Goal: Task Accomplishment & Management: Manage account settings

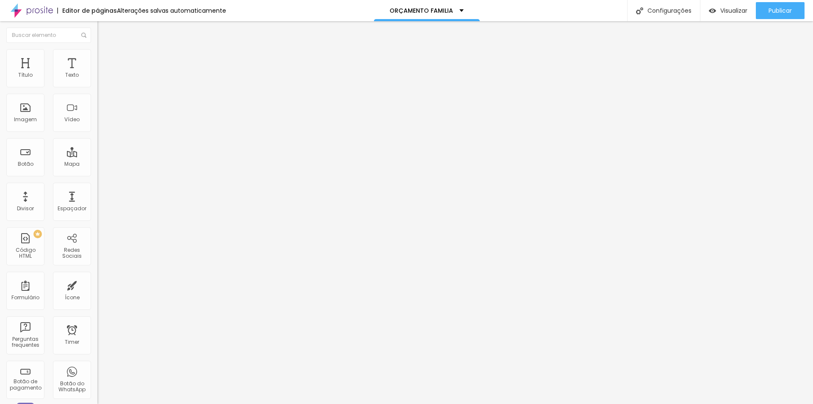
click at [97, 49] on img at bounding box center [101, 53] width 8 height 8
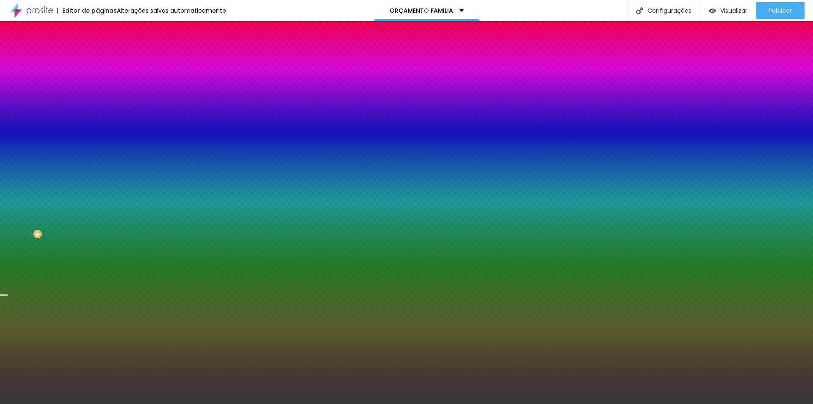
click at [97, 78] on span "Trocar imagem" at bounding box center [120, 74] width 46 height 7
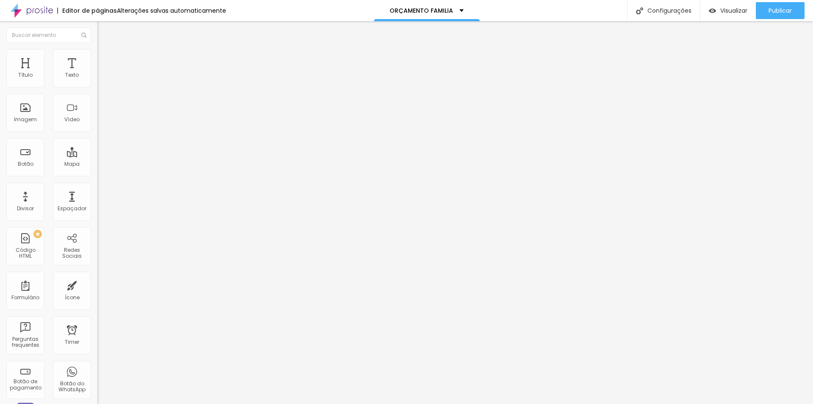
click at [97, 49] on li "Estilo" at bounding box center [145, 53] width 97 height 8
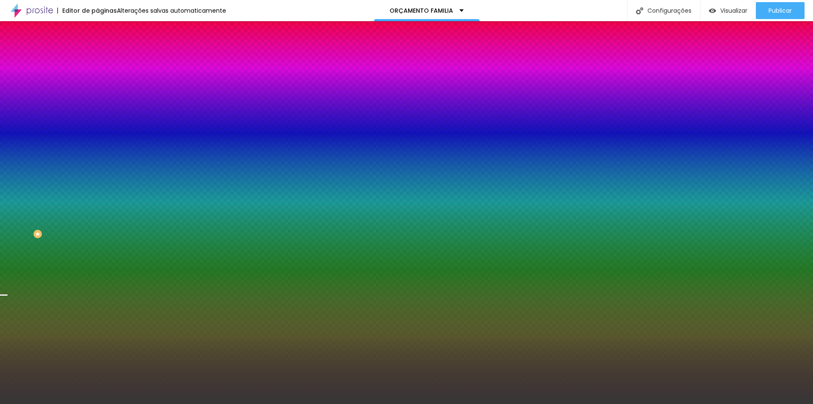
click at [97, 77] on div "Trocar imagem" at bounding box center [145, 74] width 97 height 6
click at [97, 78] on span "Trocar imagem" at bounding box center [120, 74] width 46 height 7
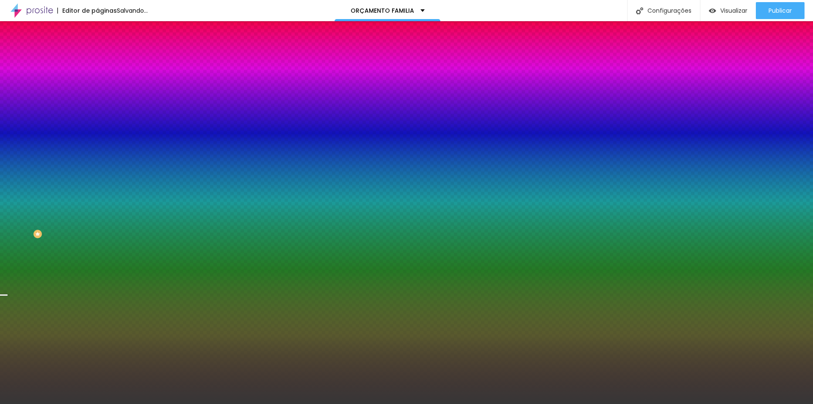
click at [97, 115] on div at bounding box center [145, 115] width 97 height 0
drag, startPoint x: 85, startPoint y: 210, endPoint x: 86, endPoint y: 177, distance: 32.6
click at [8, 86] on div at bounding box center [3, 84] width 8 height 1
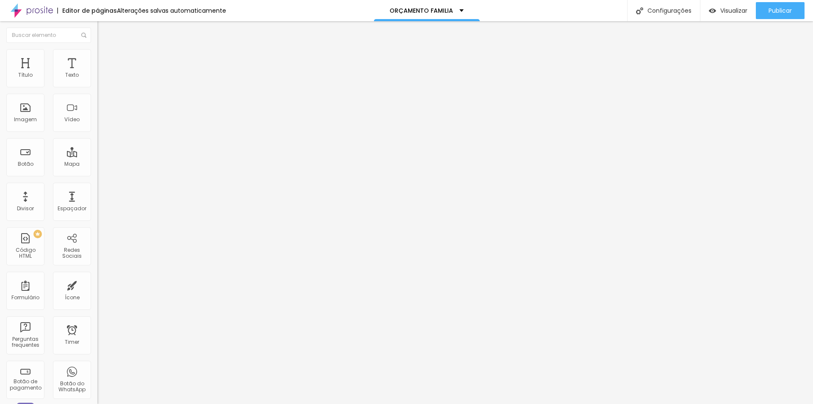
click at [105, 58] on span "Estilo" at bounding box center [111, 54] width 13 height 7
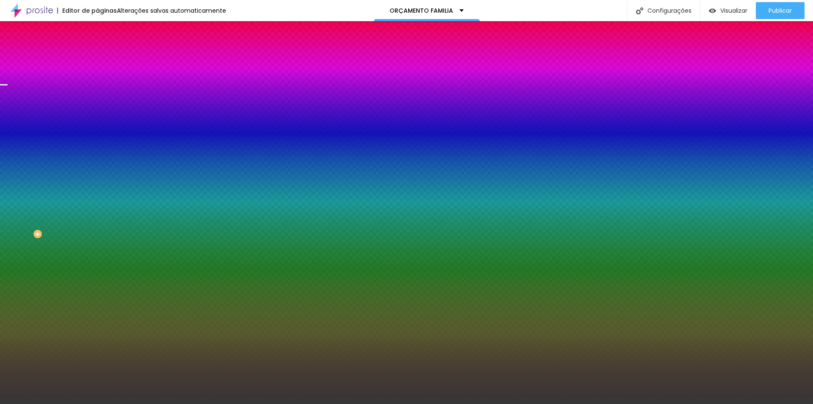
click at [97, 78] on span "Trocar imagem" at bounding box center [120, 74] width 46 height 7
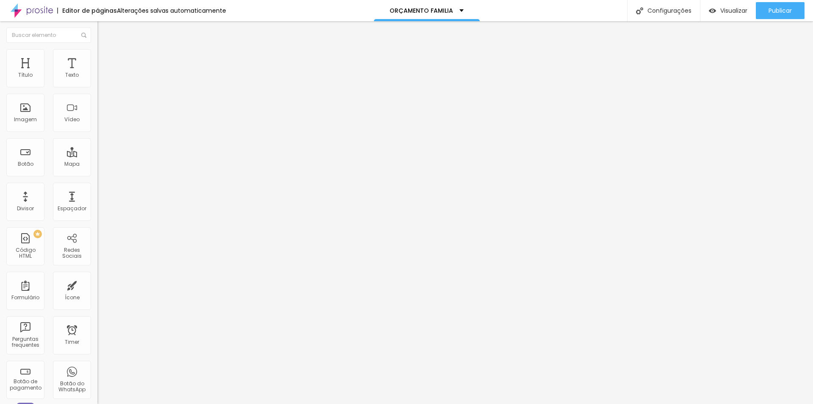
click at [105, 58] on span "Estilo" at bounding box center [111, 54] width 13 height 7
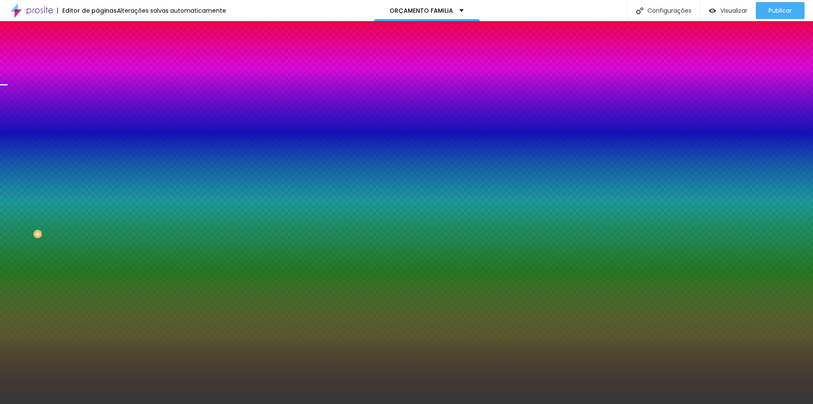
click at [97, 77] on div "Trocar imagem" at bounding box center [145, 74] width 97 height 6
click at [97, 78] on span "Trocar imagem" at bounding box center [120, 74] width 46 height 7
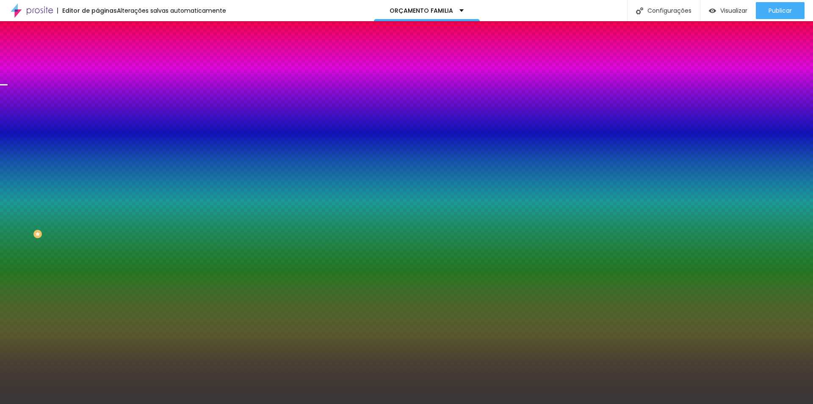
click at [97, 78] on span "Trocar imagem" at bounding box center [120, 74] width 46 height 7
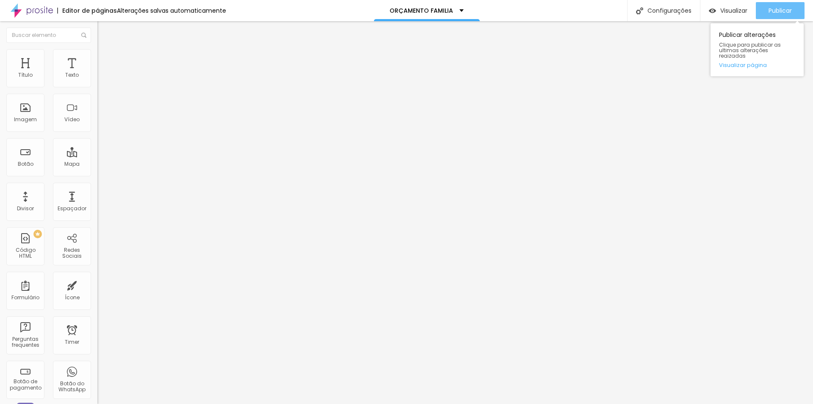
click at [773, 12] on span "Publicar" at bounding box center [780, 10] width 23 height 7
click at [105, 58] on span "Estilo" at bounding box center [111, 54] width 13 height 7
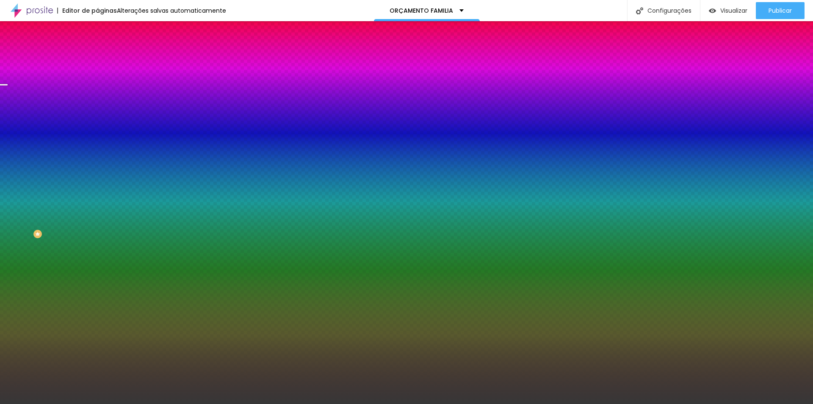
click at [97, 78] on span "Trocar imagem" at bounding box center [120, 74] width 46 height 7
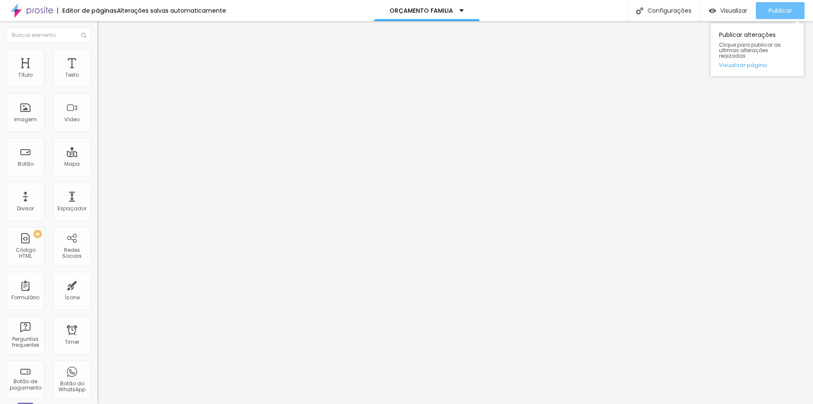
click at [787, 10] on span "Publicar" at bounding box center [780, 10] width 23 height 7
click at [769, 5] on div "Publicar" at bounding box center [780, 10] width 23 height 17
click at [711, 21] on div "Pre-visualização Clique para visualizar esta página antes de publicar." at bounding box center [708, 40] width 93 height 42
click at [733, 10] on span "Visualizar" at bounding box center [733, 10] width 27 height 7
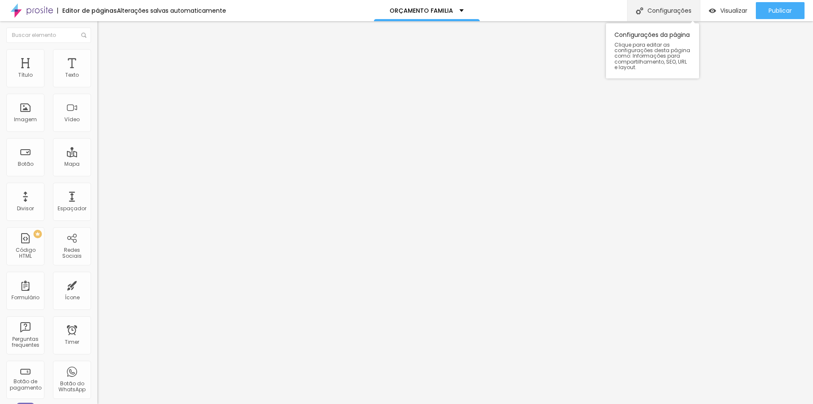
click at [676, 16] on div "Configurações" at bounding box center [663, 10] width 73 height 21
drag, startPoint x: 278, startPoint y: 90, endPoint x: 277, endPoint y: 99, distance: 8.9
